Goal: Task Accomplishment & Management: Manage account settings

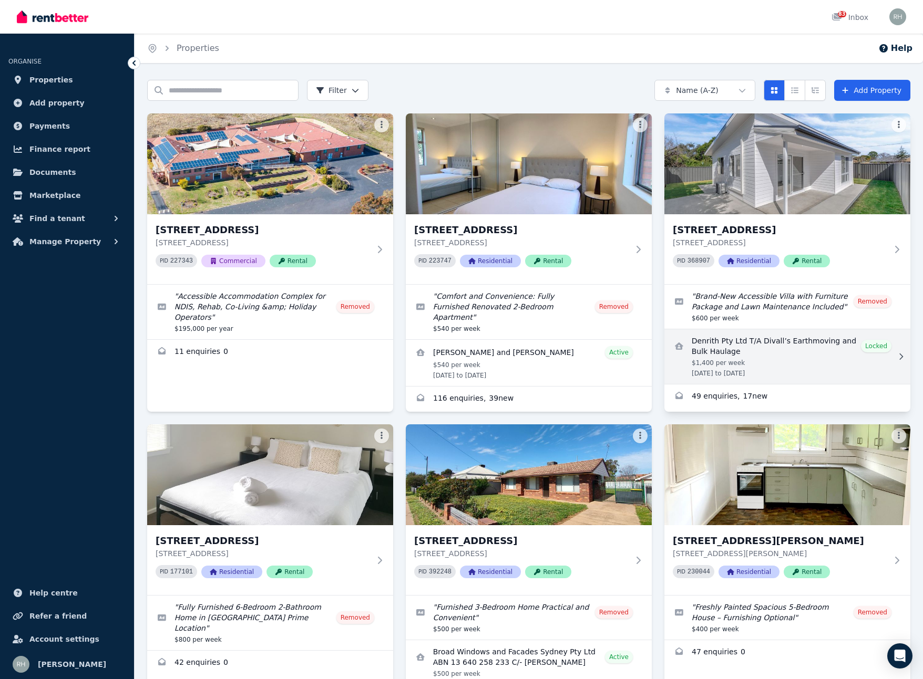
click at [846, 354] on link "View details for Denrith Pty Ltd T/A Divall’s Earthmoving and Bulk Haulage" at bounding box center [787, 357] width 246 height 55
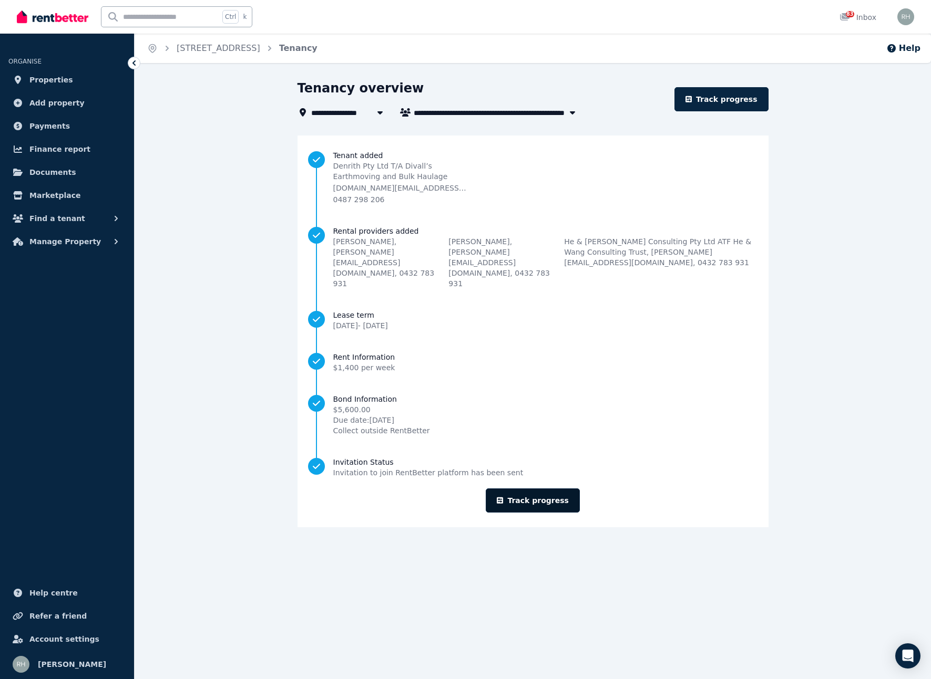
click at [550, 489] on link "Track progress" at bounding box center [533, 501] width 94 height 24
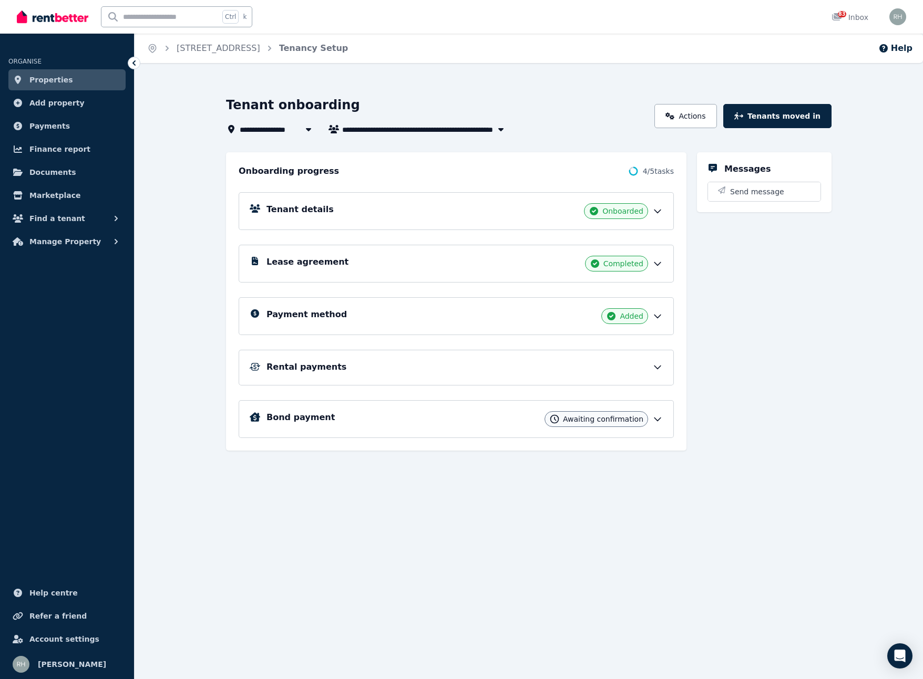
click at [663, 428] on div "Bond payment Awaiting confirmation" at bounding box center [456, 419] width 435 height 38
click at [657, 423] on icon at bounding box center [657, 419] width 11 height 11
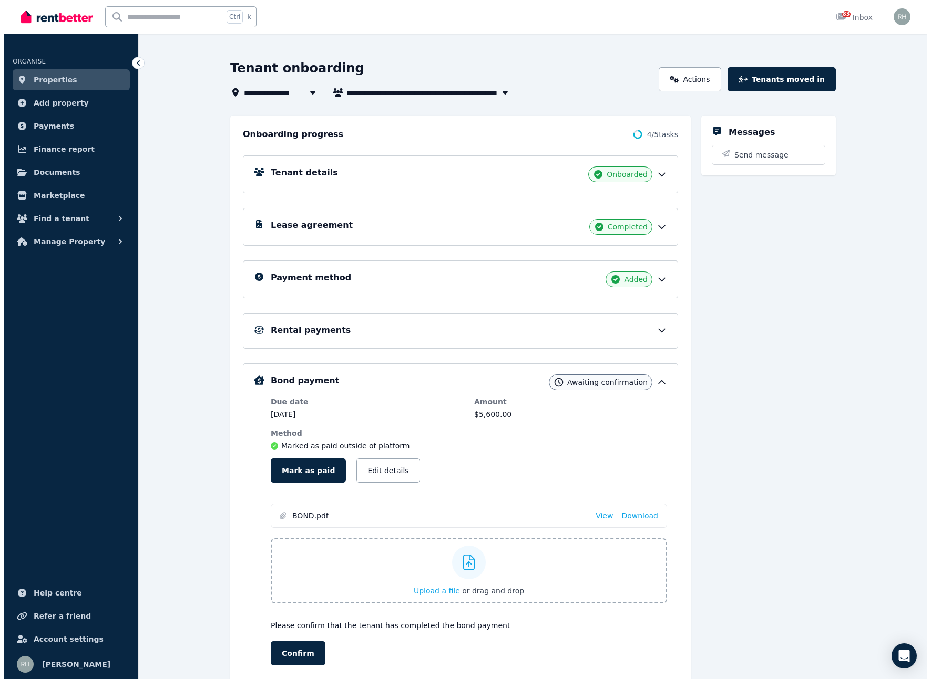
scroll to position [93, 0]
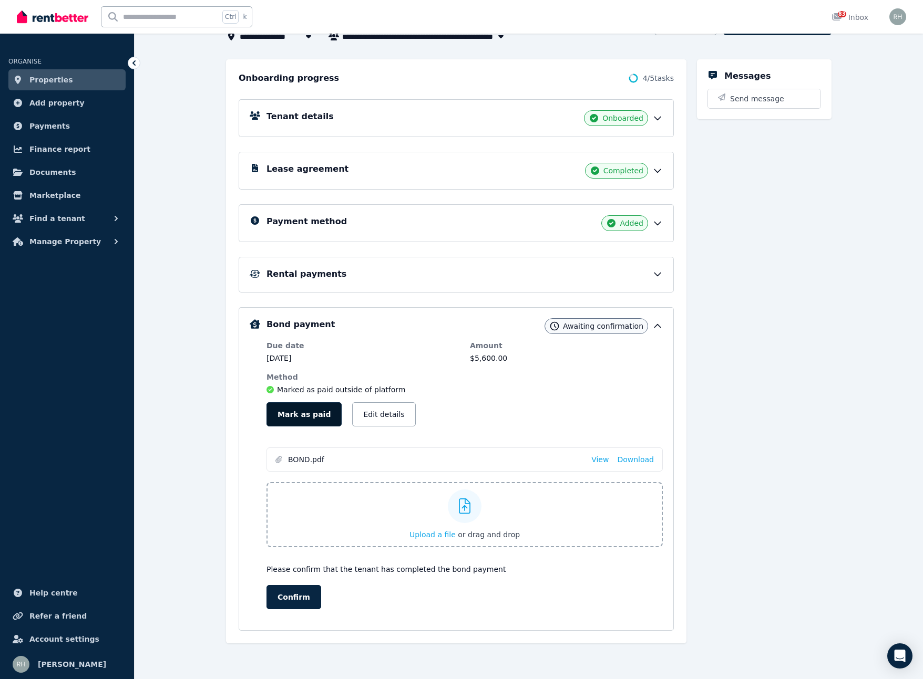
click at [311, 411] on button "Mark as paid" at bounding box center [303, 415] width 75 height 24
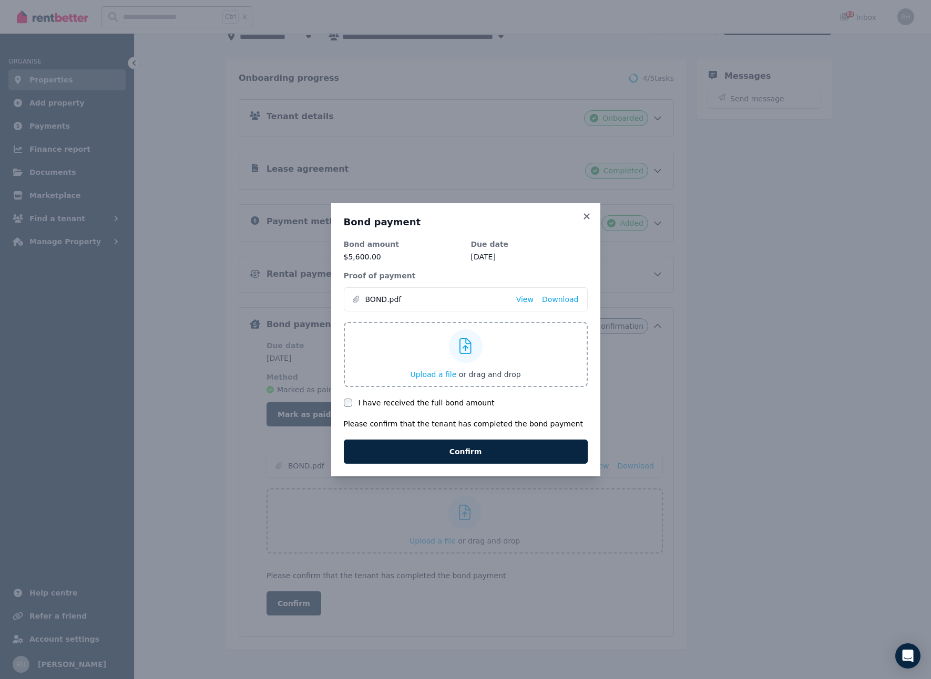
click at [414, 406] on label "I have received the full bond amount" at bounding box center [426, 403] width 136 height 11
click at [465, 460] on button "Confirm" at bounding box center [466, 452] width 244 height 24
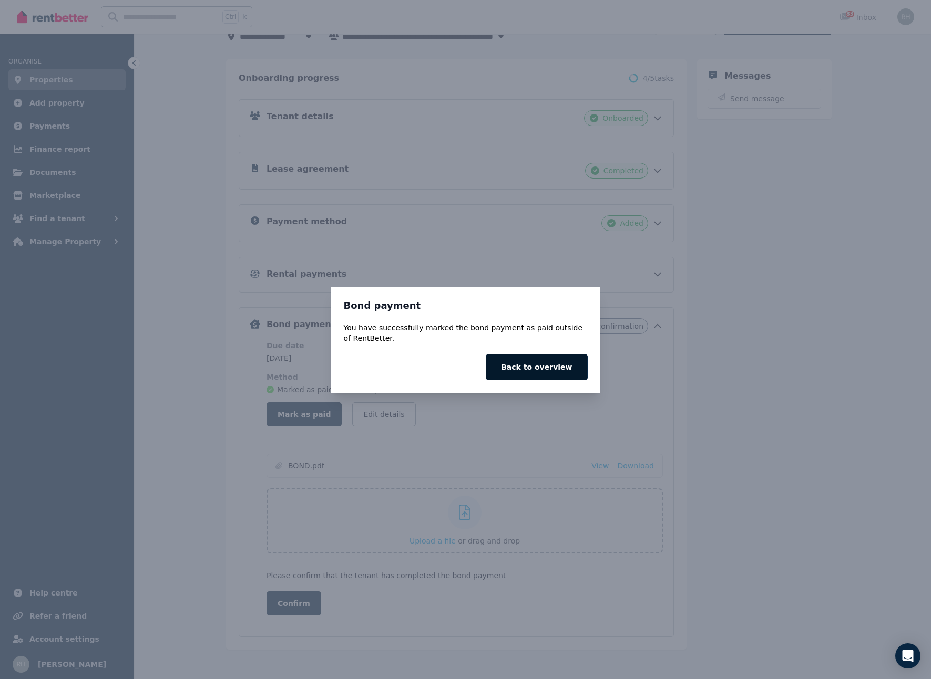
click at [571, 370] on button "Back to overview" at bounding box center [536, 367] width 101 height 26
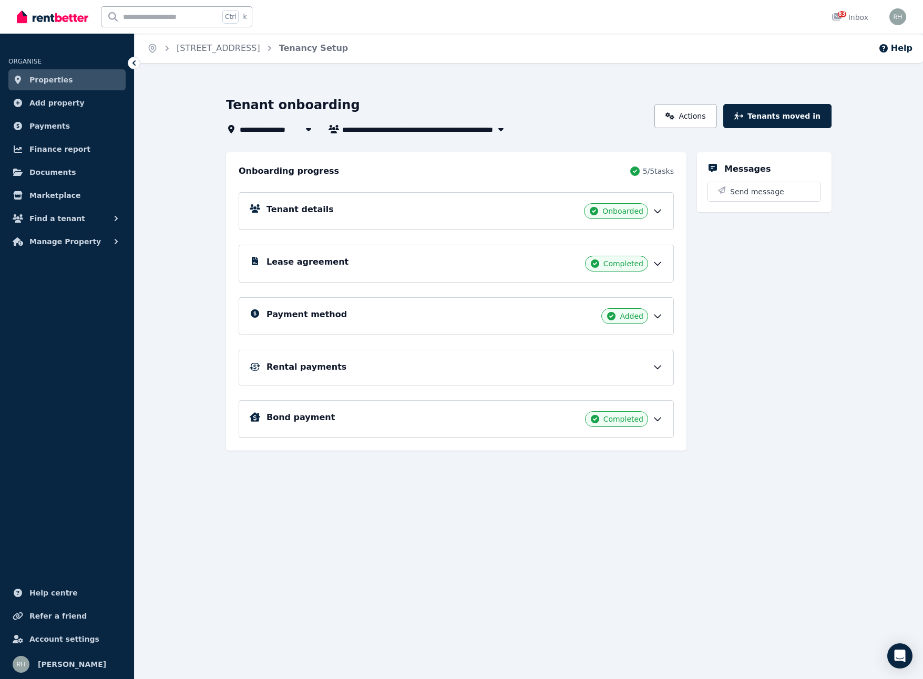
click at [649, 377] on div "Rental payments" at bounding box center [456, 368] width 435 height 36
click at [652, 364] on div "Rental payments" at bounding box center [464, 367] width 396 height 13
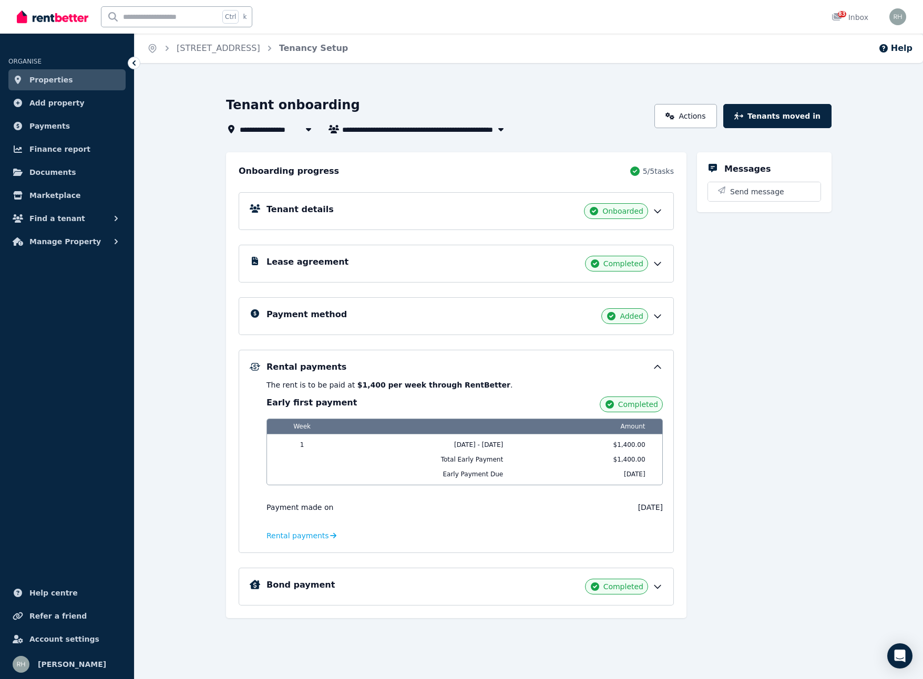
click at [652, 364] on div "Rental payments" at bounding box center [464, 367] width 396 height 13
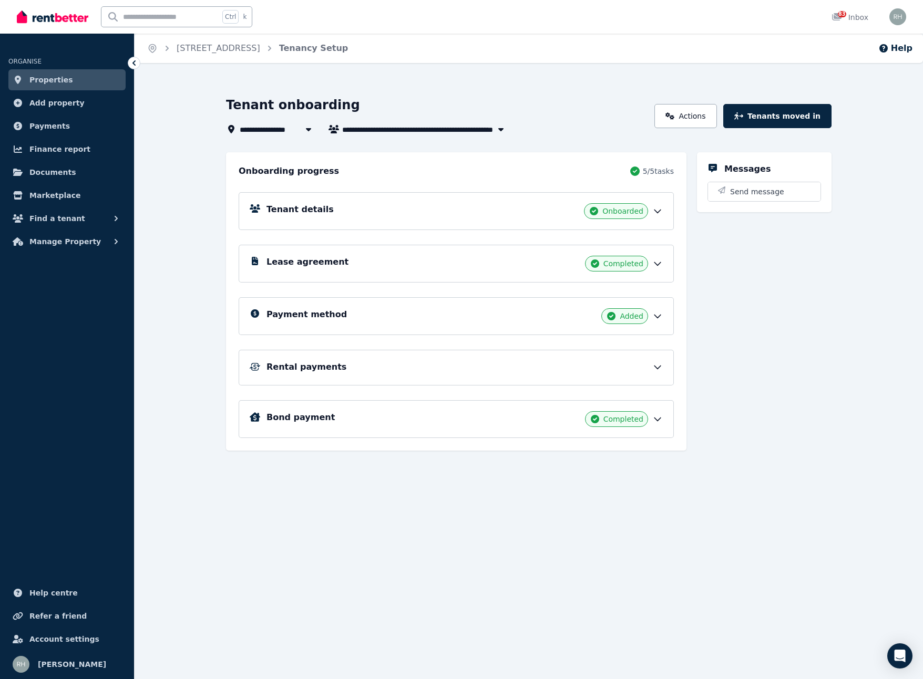
click at [774, 364] on div "Messages Send message" at bounding box center [764, 301] width 135 height 298
click at [704, 50] on div "Home [STREET_ADDRESS] Setup Help" at bounding box center [529, 48] width 788 height 29
click at [761, 28] on div "Ctrl k 83 Inbox" at bounding box center [443, 17] width 853 height 34
click at [642, 69] on div "**********" at bounding box center [461, 339] width 923 height 679
click at [615, 365] on div "Rental payments" at bounding box center [464, 367] width 396 height 13
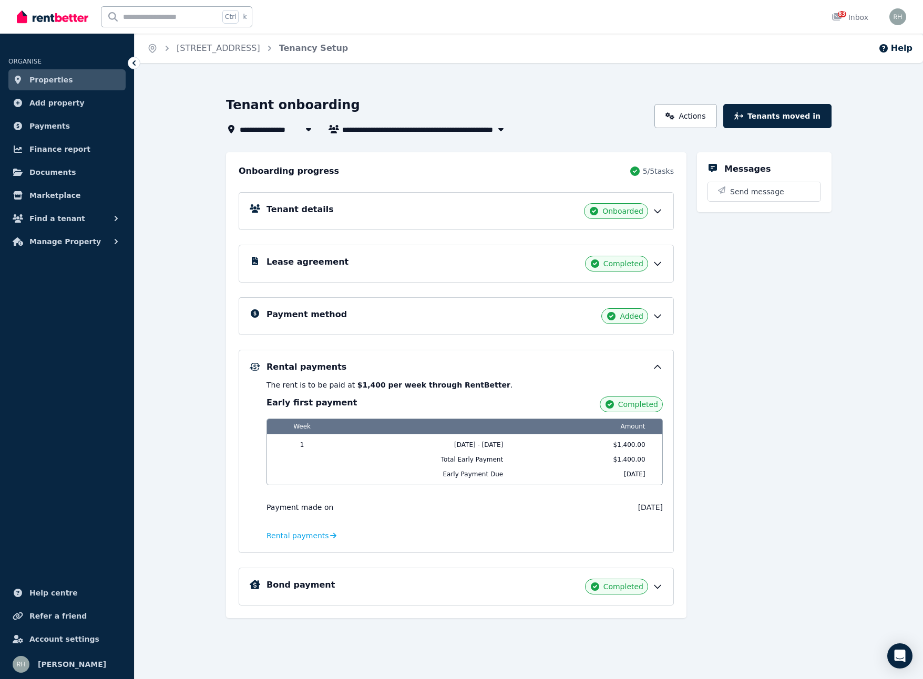
click at [616, 365] on div "Rental payments" at bounding box center [464, 367] width 396 height 13
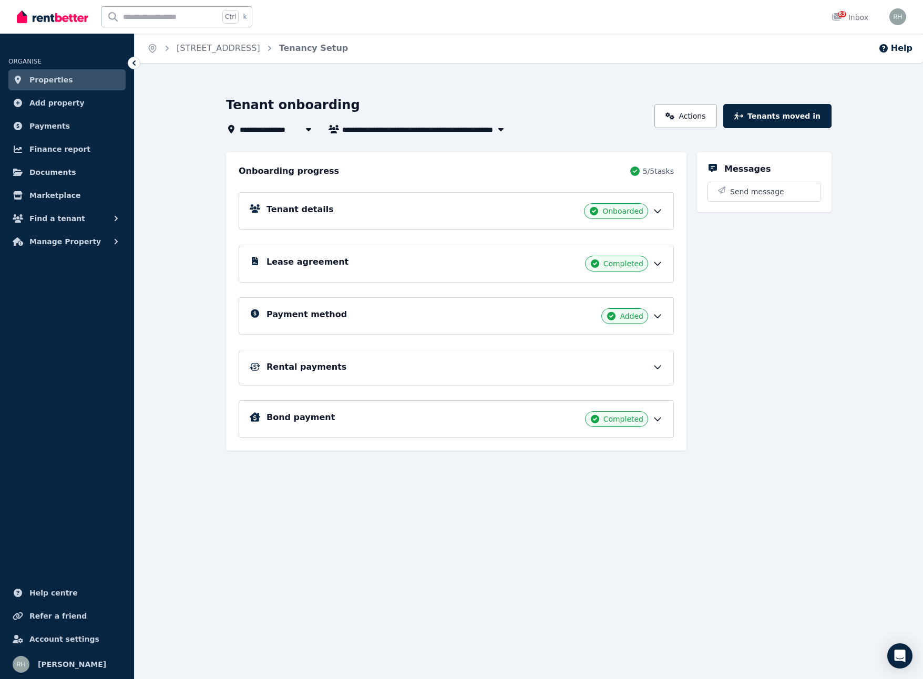
click at [604, 85] on div "**********" at bounding box center [529, 380] width 788 height 600
